Goal: Task Accomplishment & Management: Complete application form

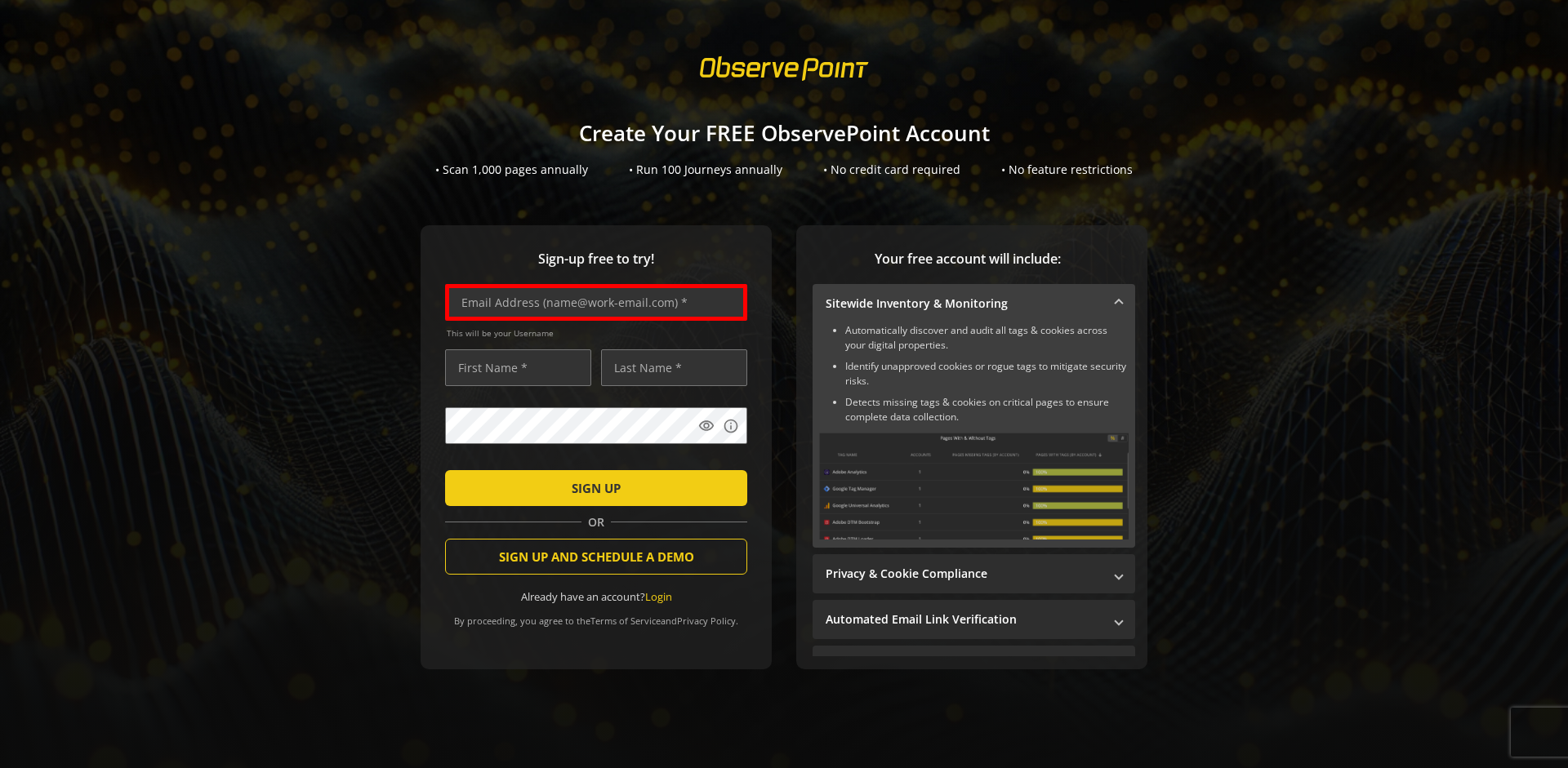
click at [592, 302] on input "text" at bounding box center [596, 302] width 302 height 36
type input "[EMAIL_ADDRESS][DOMAIN_NAME]"
click at [514, 367] on input "text" at bounding box center [518, 368] width 146 height 36
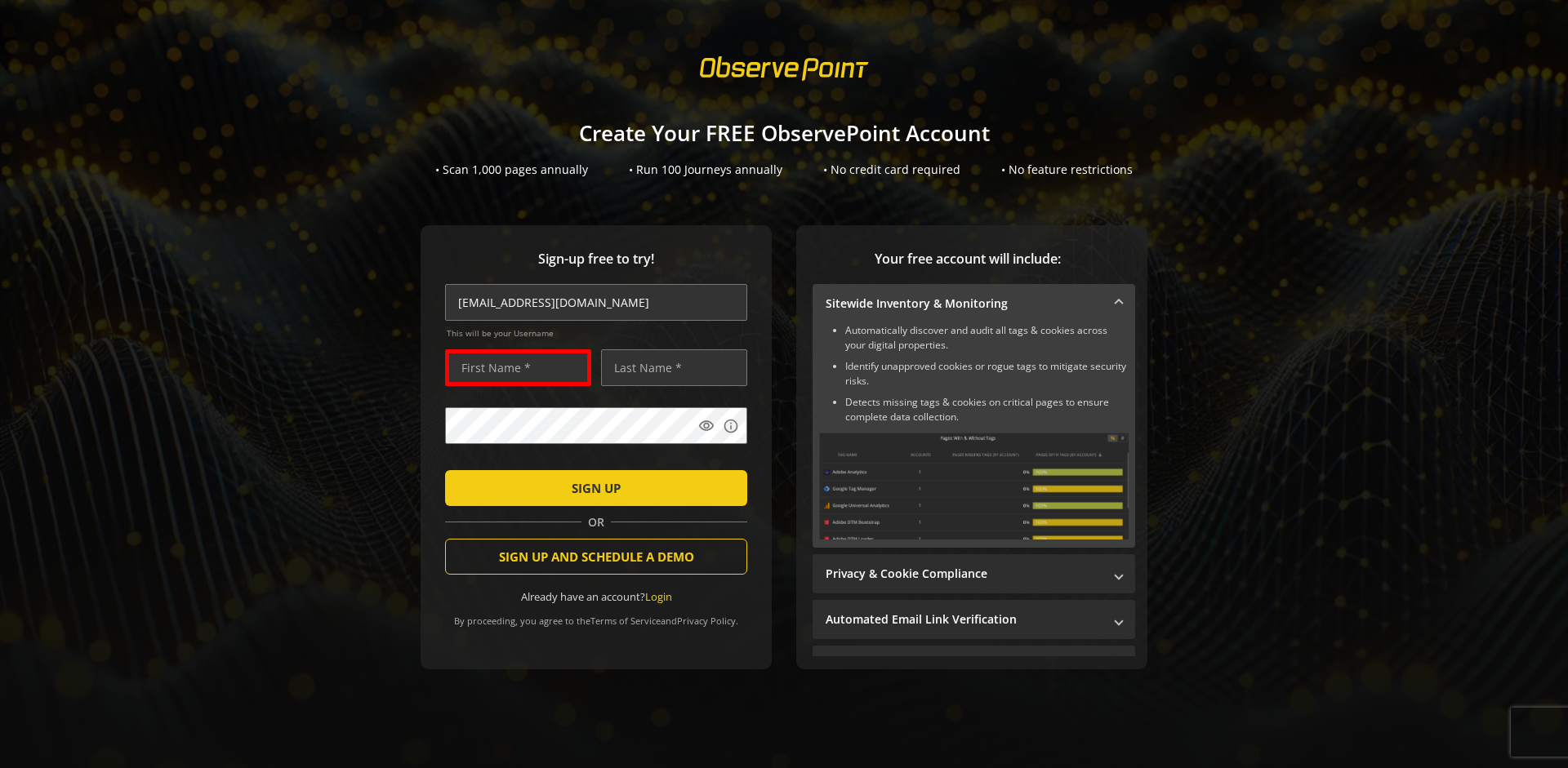
scroll to position [0, 0]
type input "Test"
click at [670, 367] on input "text" at bounding box center [674, 368] width 146 height 36
type input "User"
click at [592, 488] on span "SIGN UP" at bounding box center [596, 489] width 49 height 30
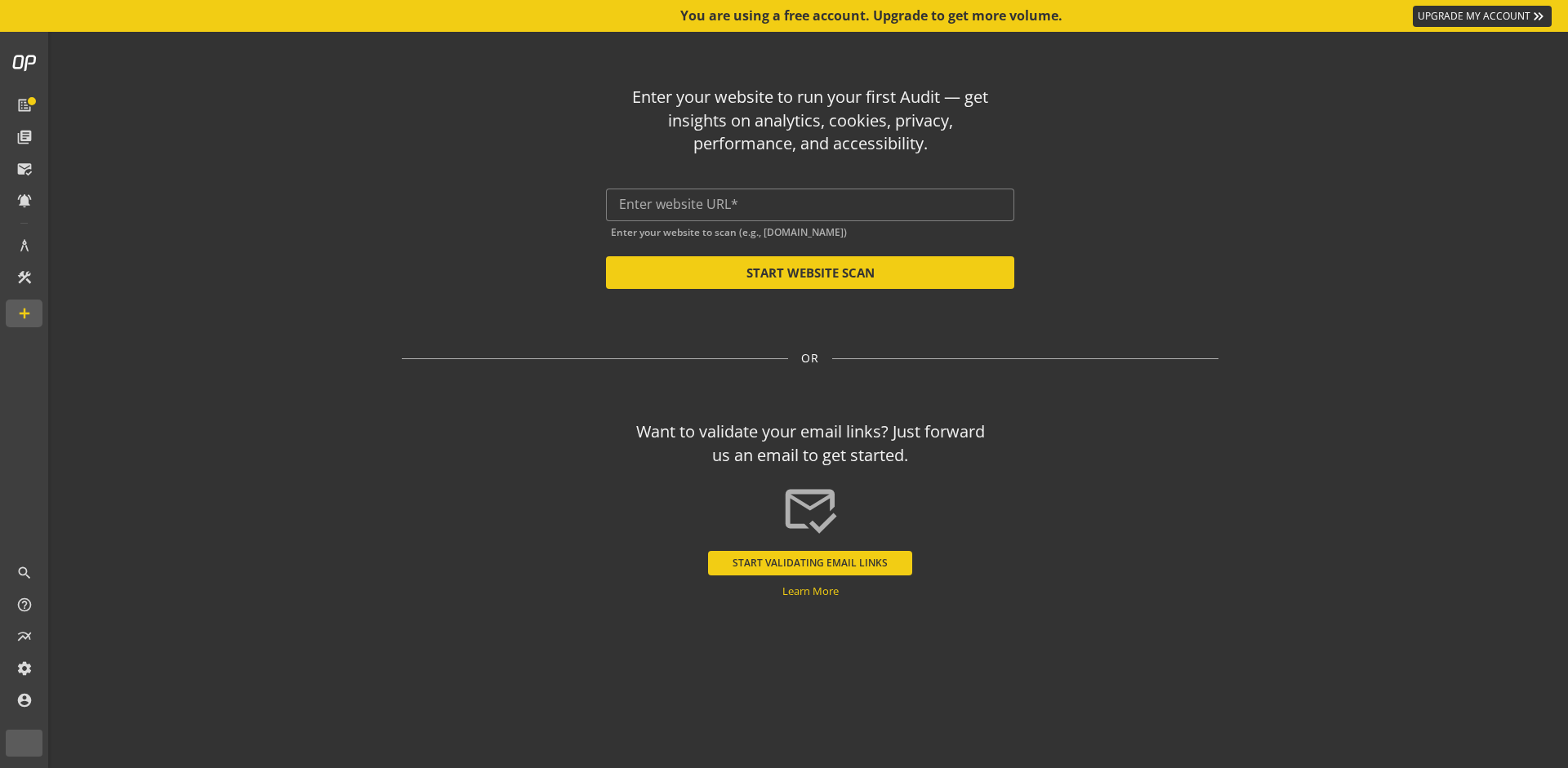
click at [810, 204] on input "text" at bounding box center [810, 205] width 382 height 16
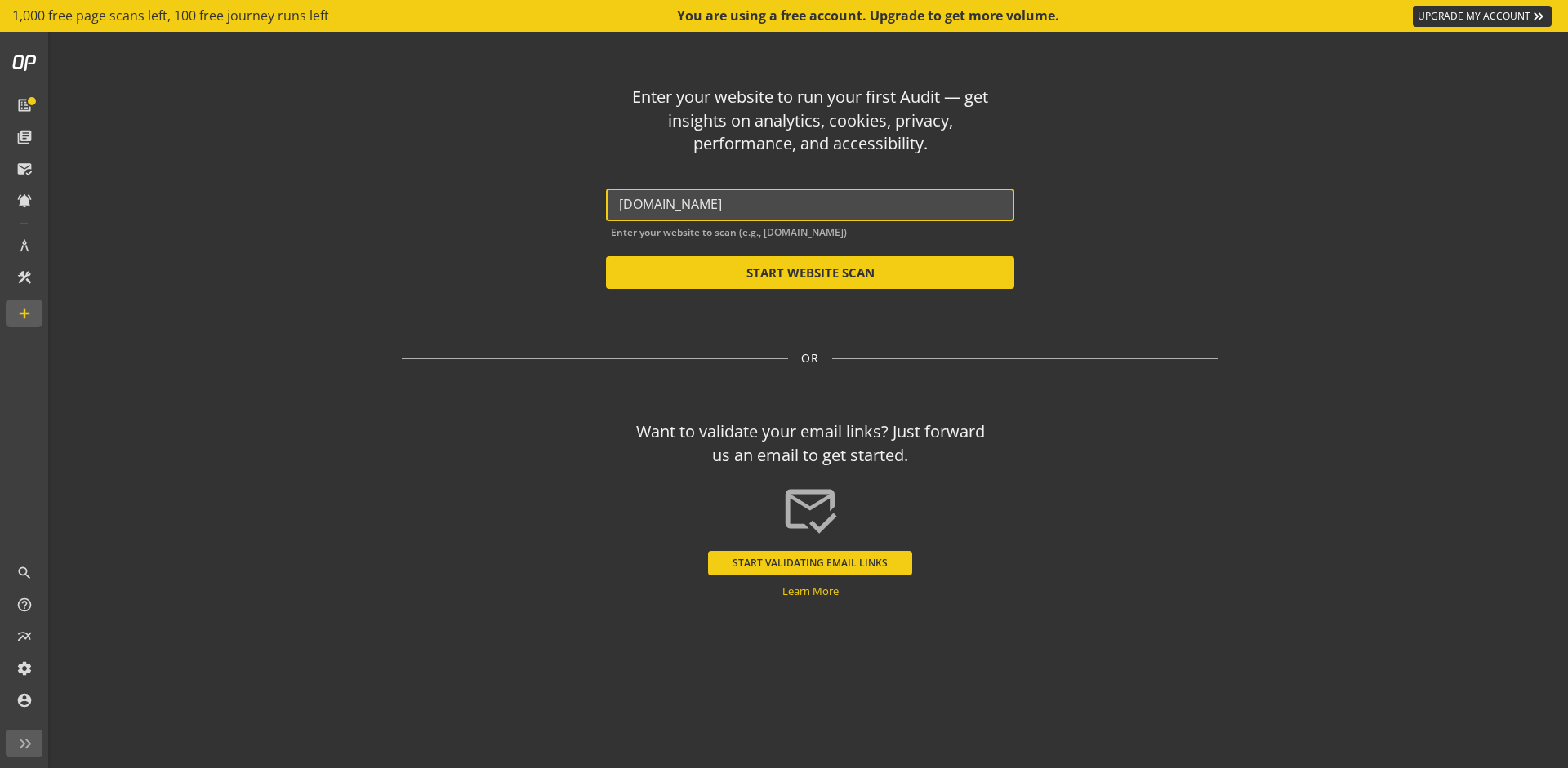
click at [810, 272] on button "START WEBSITE SCAN" at bounding box center [810, 272] width 408 height 33
type input "[URL][DOMAIN_NAME]"
